Goal: Task Accomplishment & Management: Manage account settings

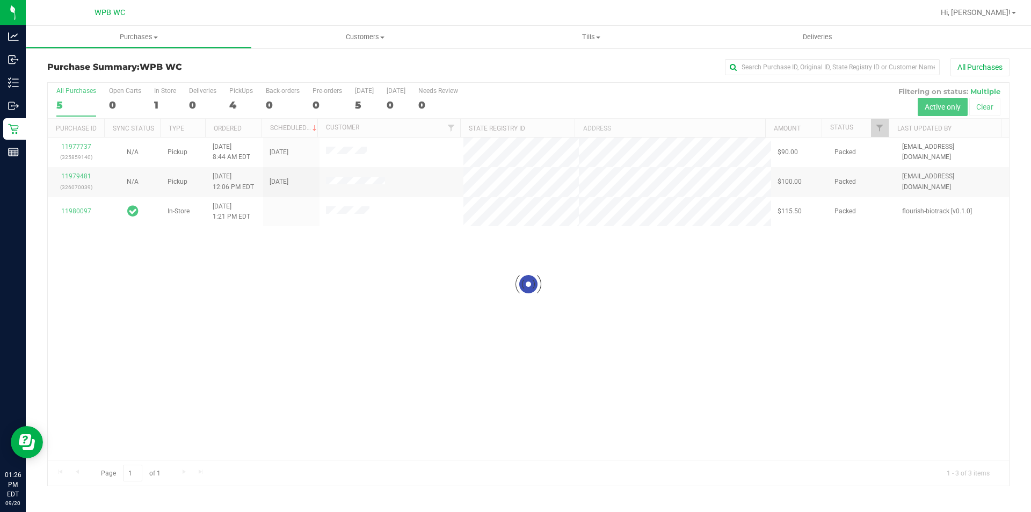
click at [431, 277] on div at bounding box center [528, 284] width 961 height 403
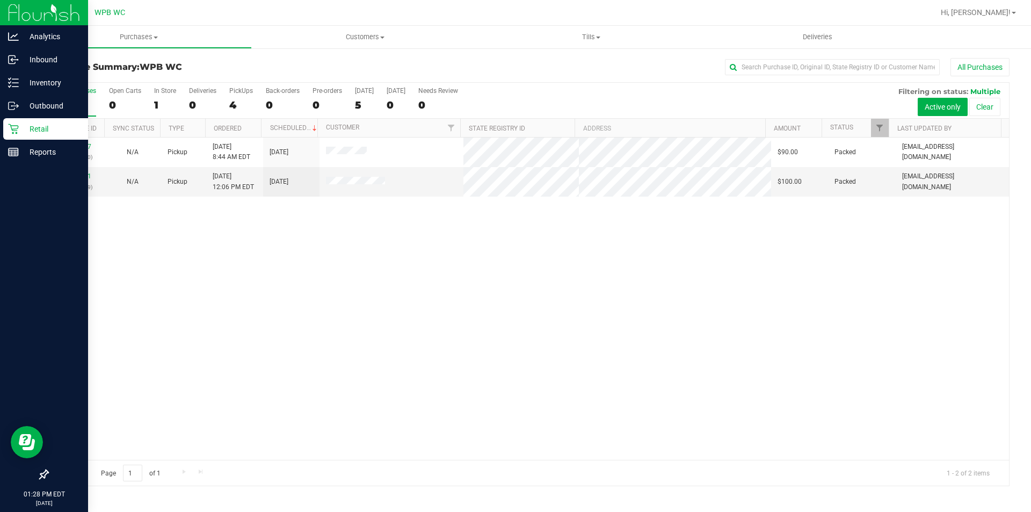
click at [20, 127] on p "Retail" at bounding box center [51, 128] width 64 height 13
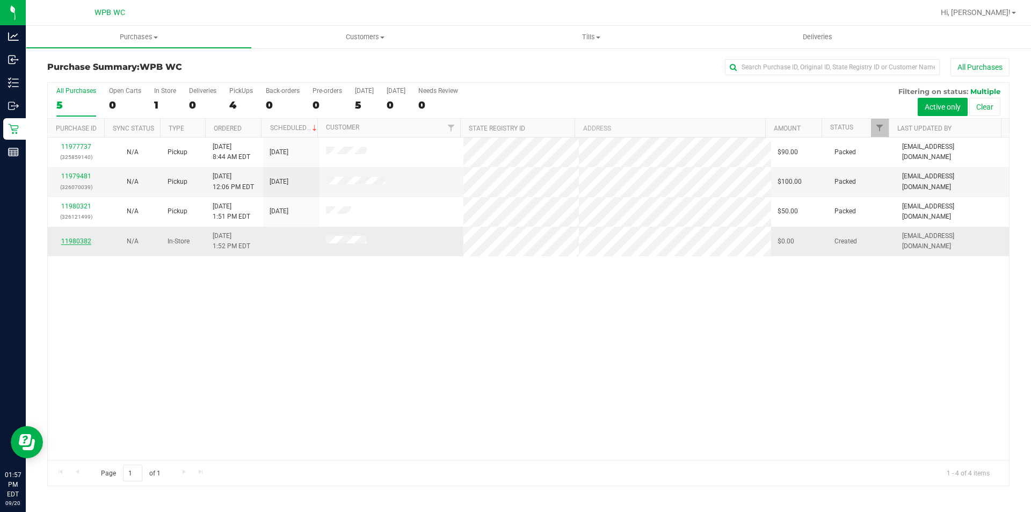
click at [81, 244] on link "11980382" at bounding box center [76, 241] width 30 height 8
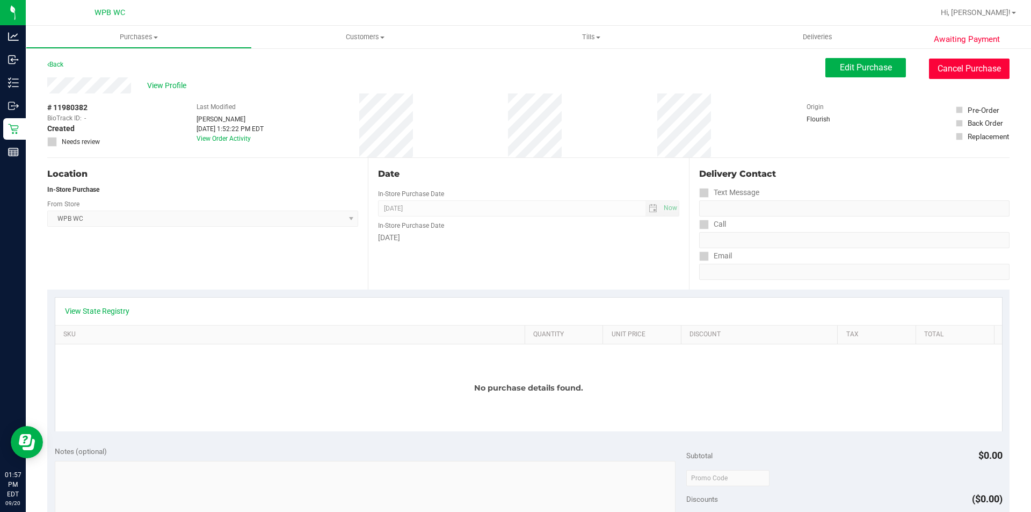
click at [971, 74] on button "Cancel Purchase" at bounding box center [969, 69] width 81 height 20
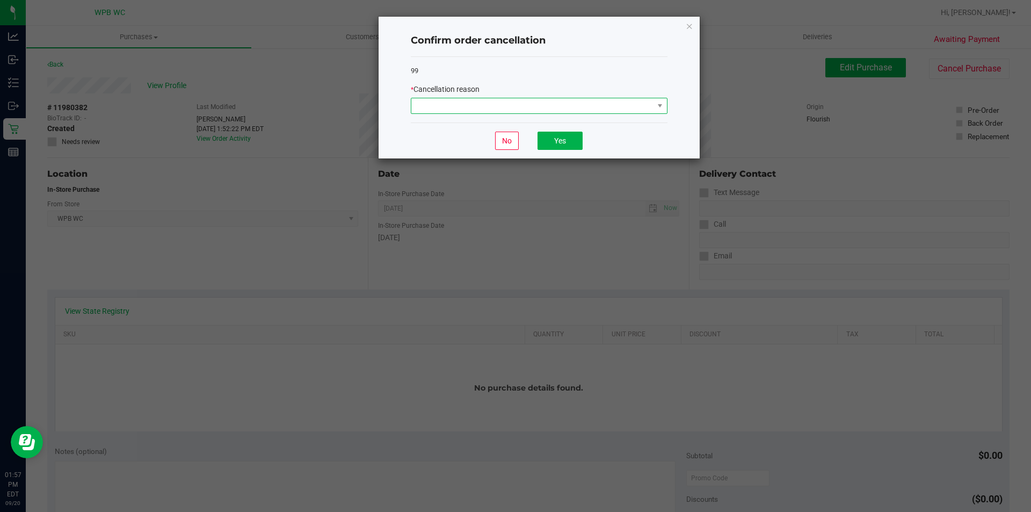
click at [540, 114] on span at bounding box center [539, 106] width 257 height 16
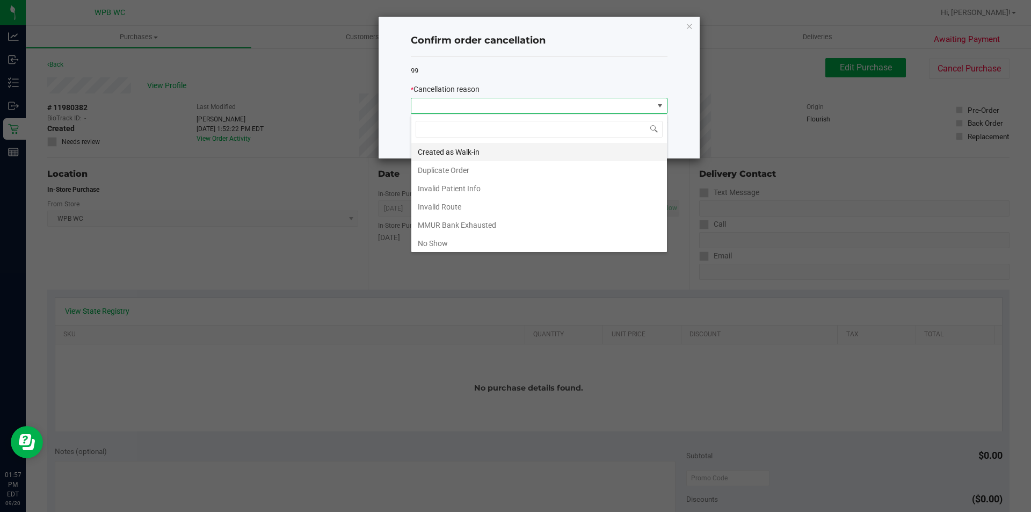
scroll to position [16, 257]
click at [467, 170] on li "Duplicate Order" at bounding box center [539, 170] width 256 height 18
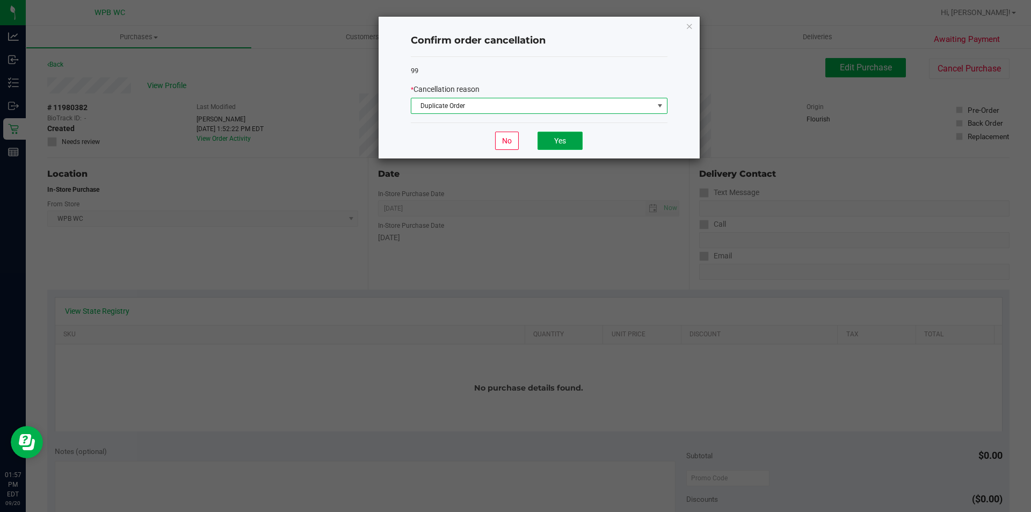
click at [568, 136] on button "Yes" at bounding box center [559, 141] width 45 height 18
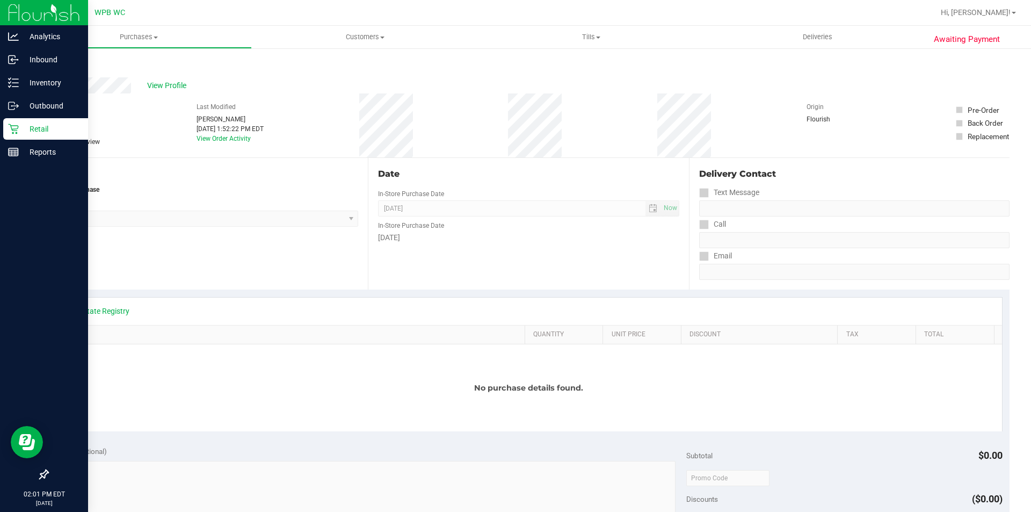
click at [19, 126] on p "Retail" at bounding box center [51, 128] width 64 height 13
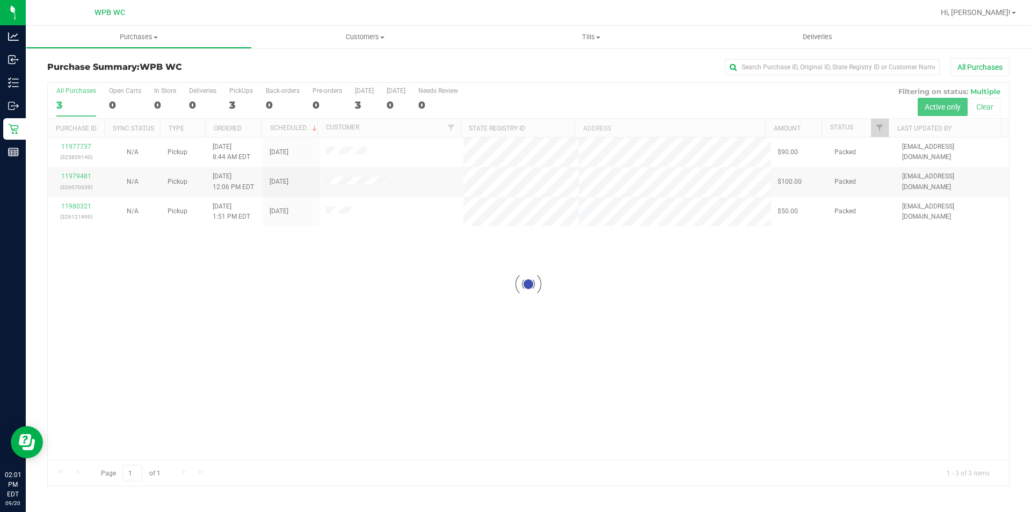
click at [226, 352] on div at bounding box center [528, 284] width 961 height 403
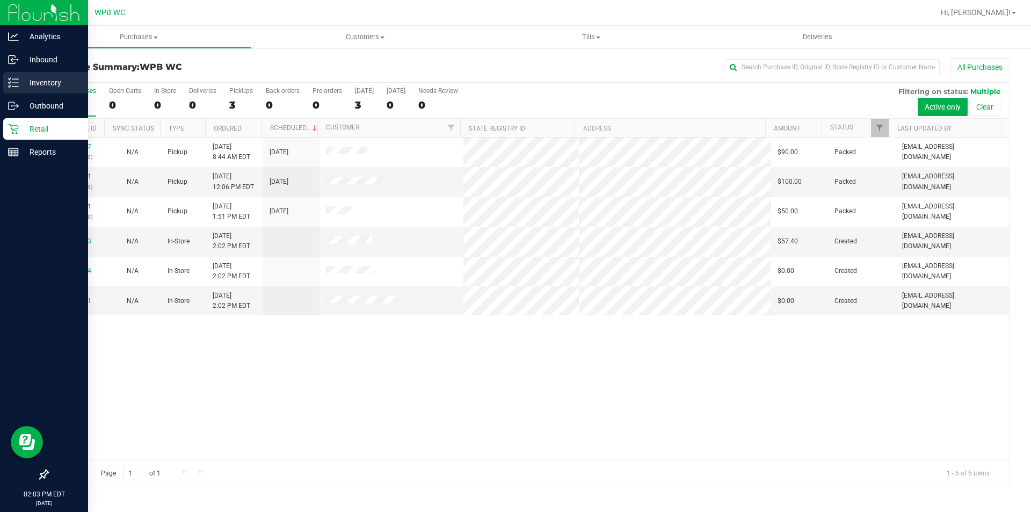
click at [43, 80] on p "Inventory" at bounding box center [51, 82] width 64 height 13
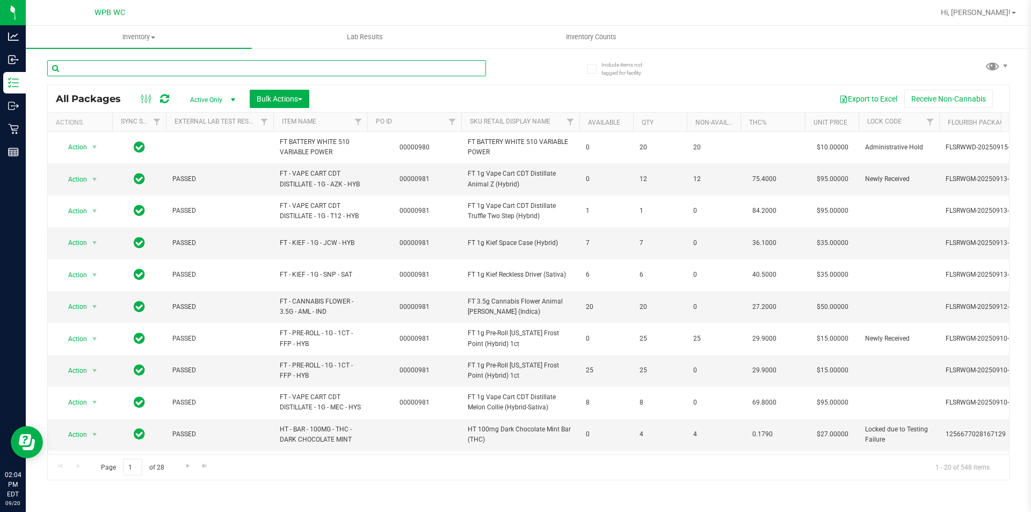
click at [205, 67] on input "text" at bounding box center [266, 68] width 439 height 16
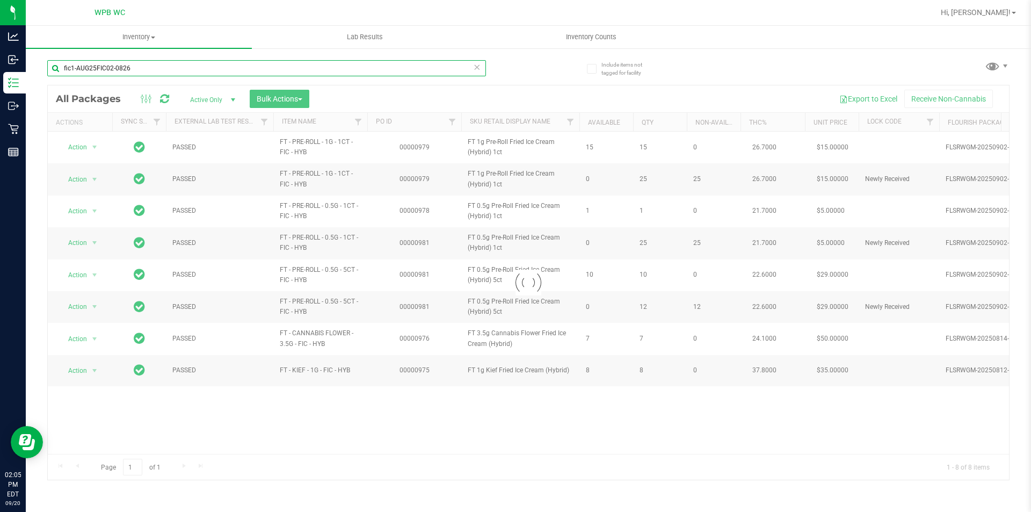
type input "fic1-AUG25FIC02-0826"
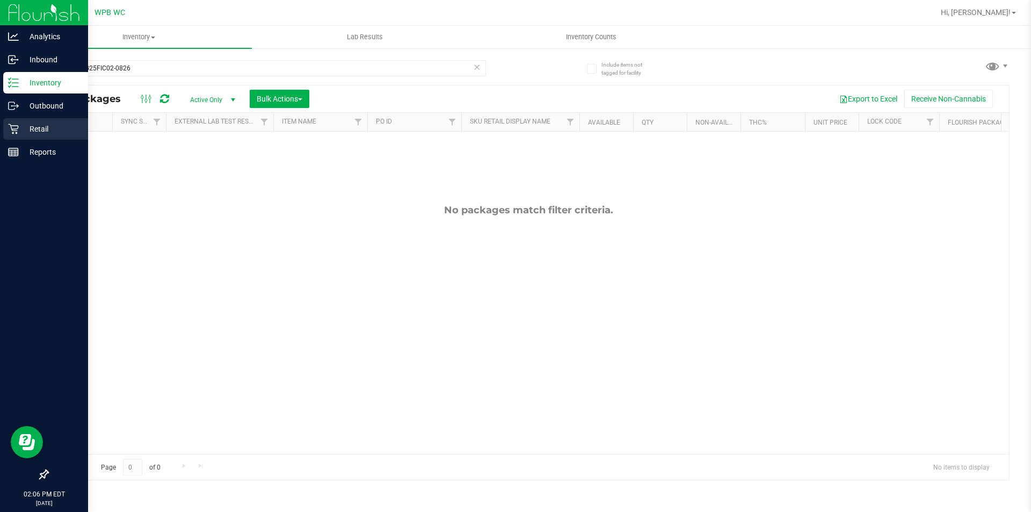
click at [38, 126] on p "Retail" at bounding box center [51, 128] width 64 height 13
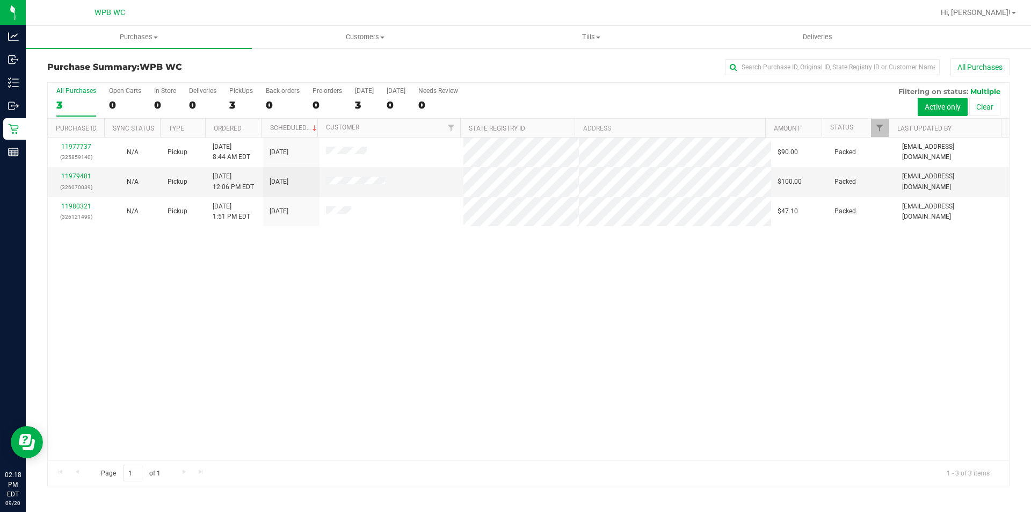
click at [572, 263] on div "11977737 (325859140) N/A Pickup [DATE] 8:44 AM EDT 9/20/2025 $90.00 Packed [EMA…" at bounding box center [528, 298] width 961 height 322
